Goal: Find specific page/section

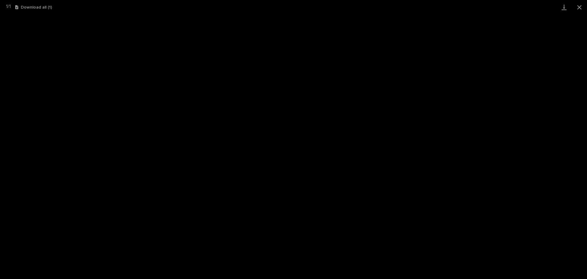
scroll to position [76, 0]
click at [580, 8] on button "Close gallery" at bounding box center [579, 7] width 15 height 14
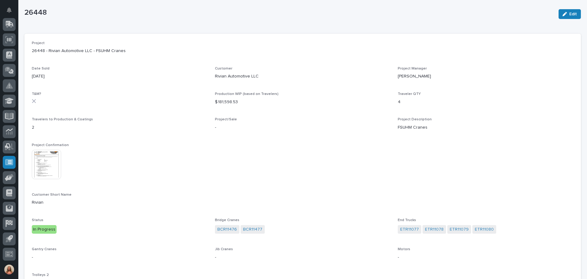
scroll to position [0, 0]
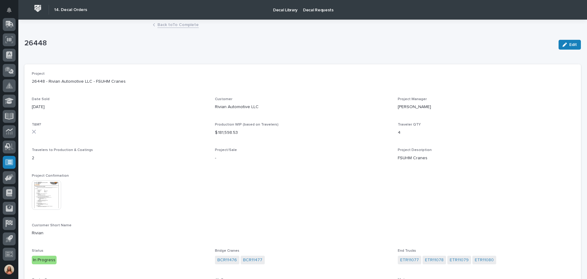
click at [166, 25] on link "Back to To Complete" at bounding box center [178, 24] width 41 height 7
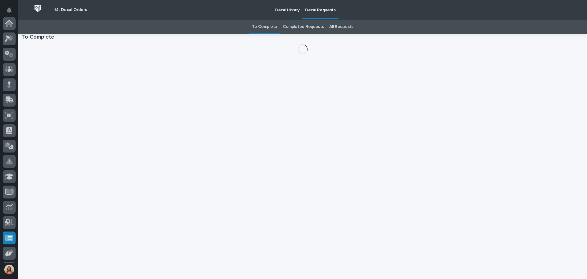
scroll to position [76, 0]
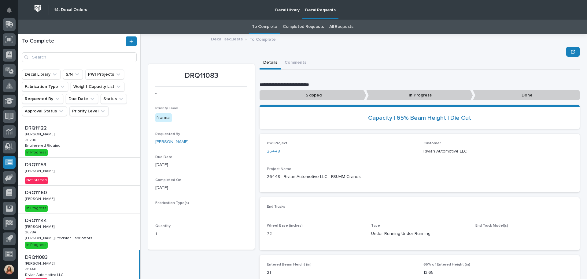
click at [340, 25] on link "All Requests" at bounding box center [342, 27] width 24 height 14
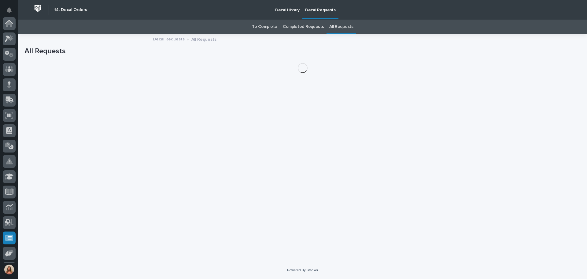
scroll to position [76, 0]
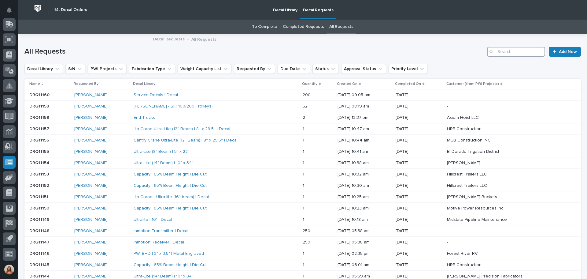
click at [514, 53] on input "Search" at bounding box center [516, 52] width 58 height 10
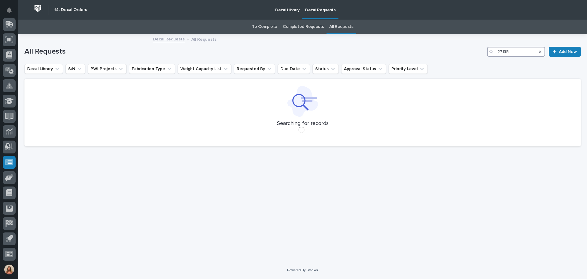
type input "27135"
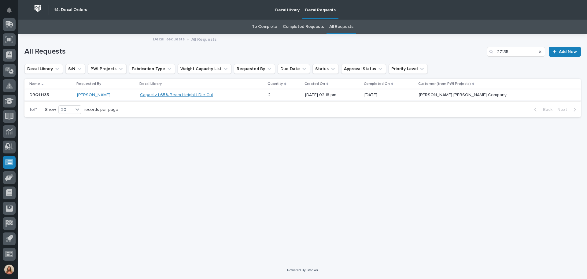
click at [191, 96] on link "Capacity | 65% Beam Height | Die Cut" at bounding box center [176, 94] width 73 height 5
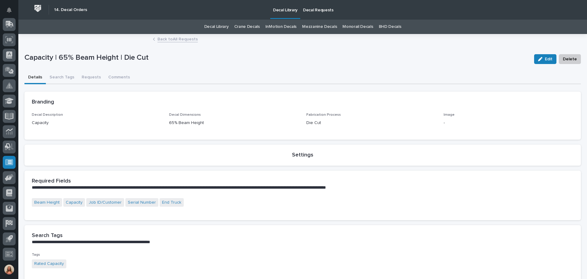
click at [167, 40] on link "Back to All Requests" at bounding box center [178, 38] width 40 height 7
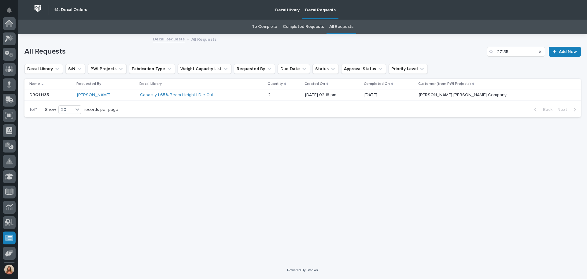
scroll to position [76, 0]
click at [60, 96] on p at bounding box center [50, 94] width 43 height 5
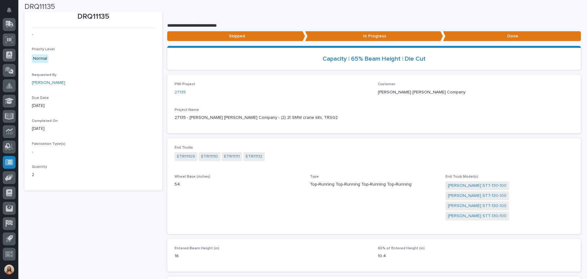
scroll to position [4, 0]
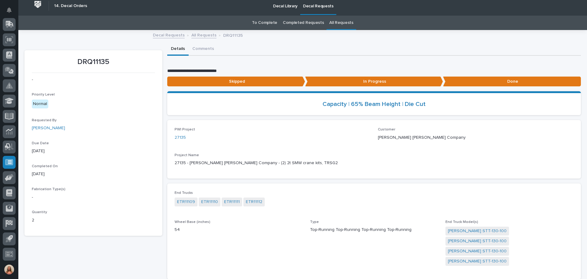
click at [261, 21] on link "To Complete" at bounding box center [264, 23] width 25 height 14
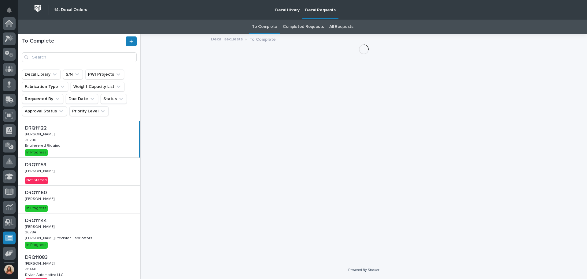
scroll to position [76, 0]
